Goal: Find specific page/section: Find specific page/section

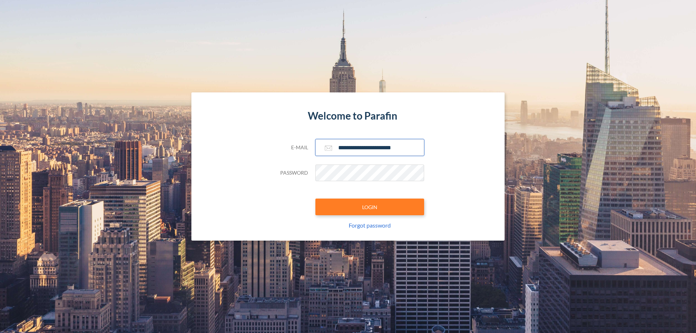
type input "**********"
click at [370, 207] on button "LOGIN" at bounding box center [370, 207] width 109 height 17
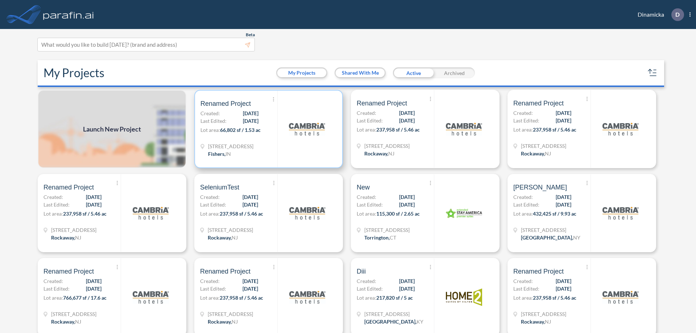
scroll to position [2, 0]
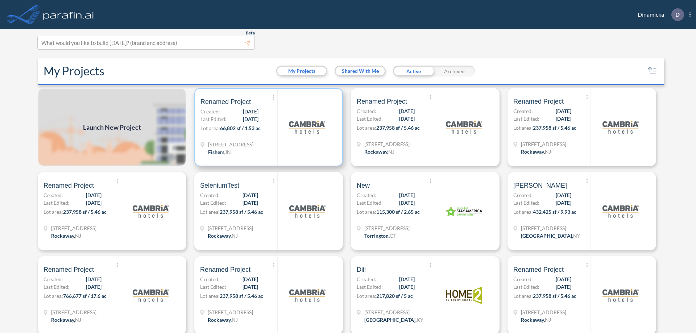
click at [267, 127] on p "Lot area: 66,802 sf / 1.53 ac" at bounding box center [239, 129] width 77 height 11
